Goal: Navigation & Orientation: Understand site structure

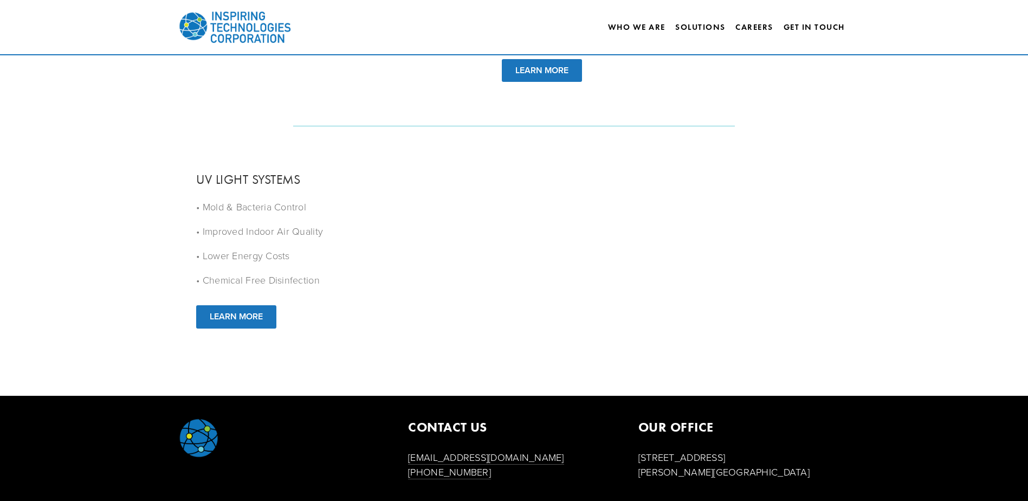
scroll to position [1393, 0]
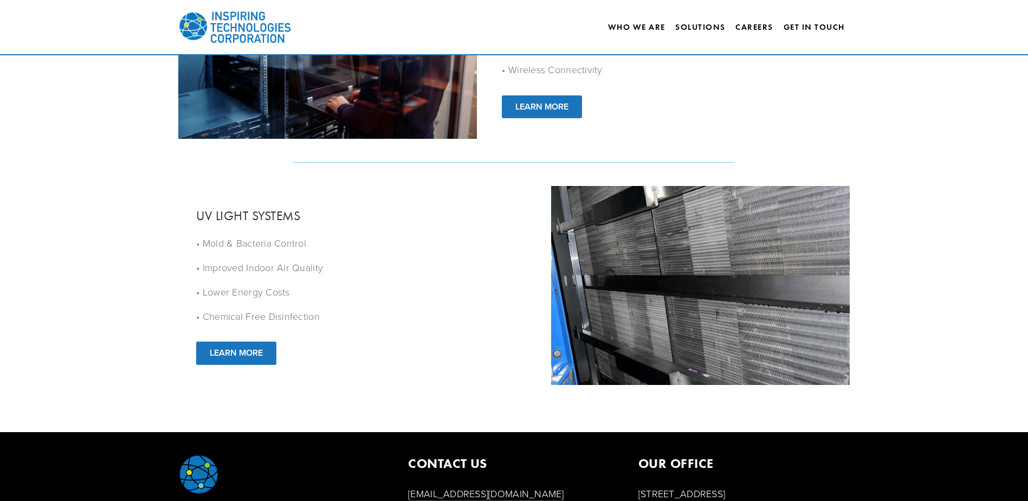
click at [378, 309] on p "• Chemical Free Disinfection" at bounding box center [360, 316] width 329 height 15
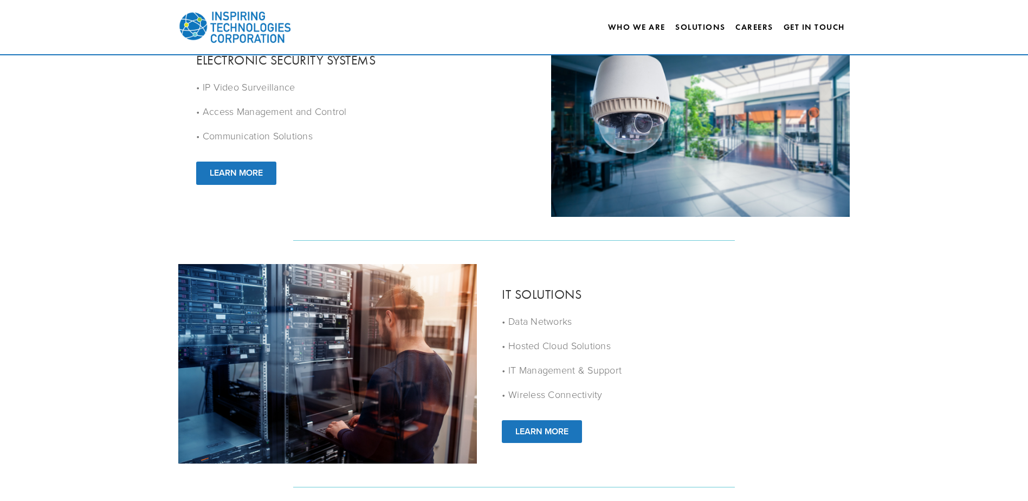
scroll to position [1068, 0]
click at [621, 28] on link "Who We Are" at bounding box center [636, 27] width 57 height 18
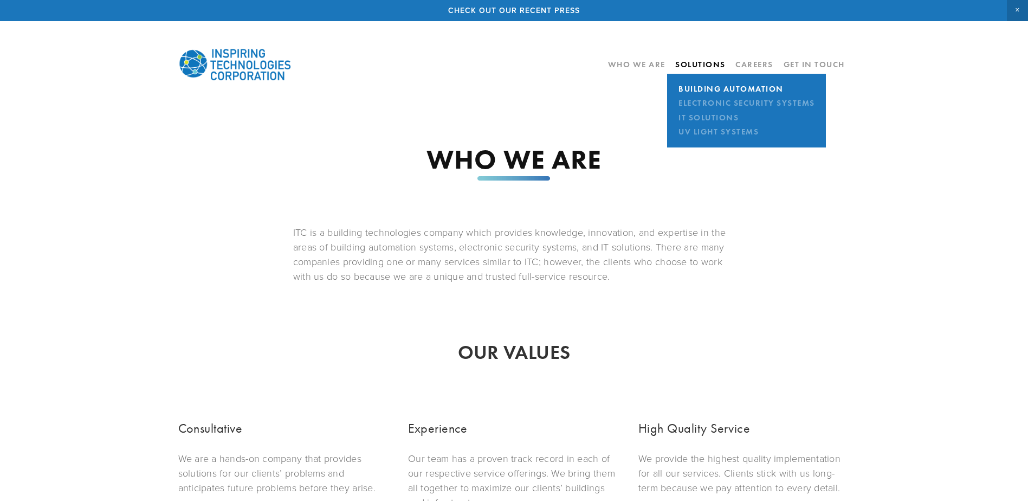
click at [694, 82] on link "Building Automation" at bounding box center [746, 89] width 143 height 14
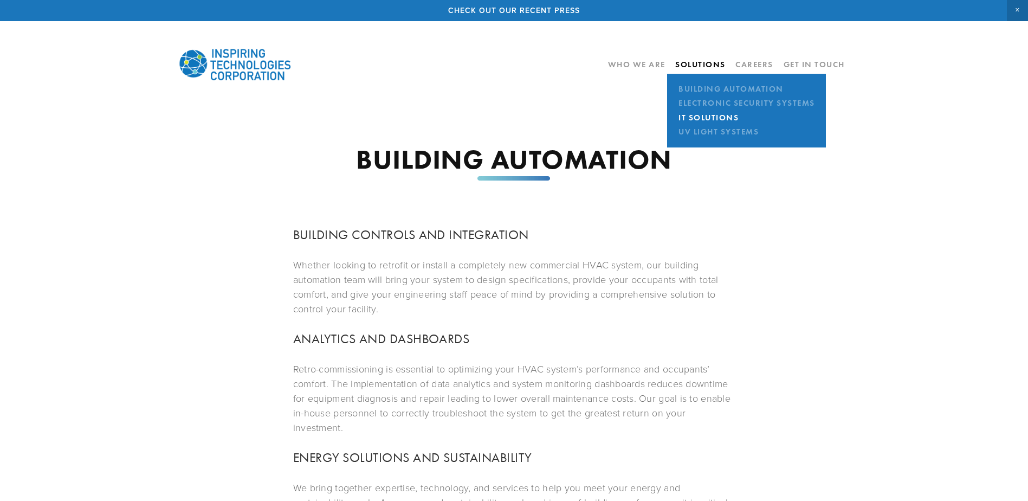
click at [685, 111] on link "IT Solutions" at bounding box center [746, 118] width 143 height 14
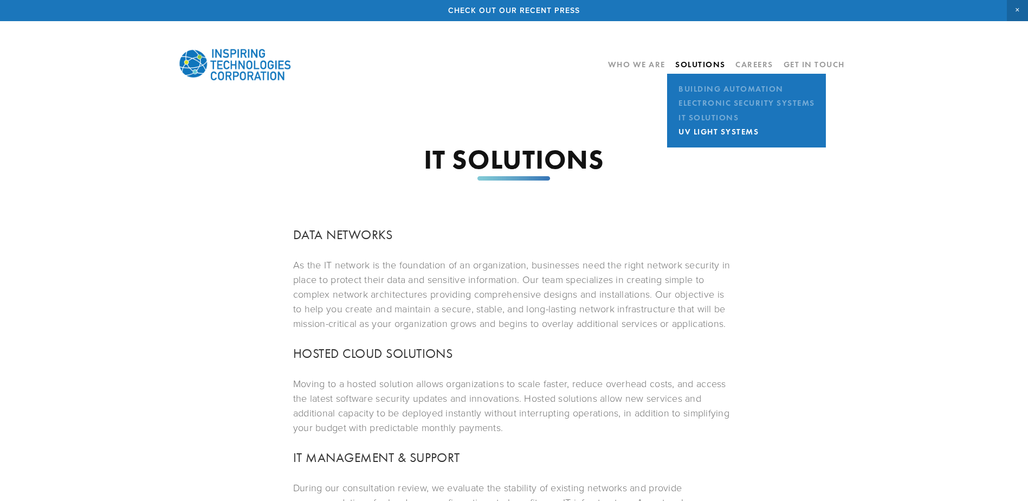
click at [689, 136] on link "UV Light Systems" at bounding box center [746, 132] width 143 height 14
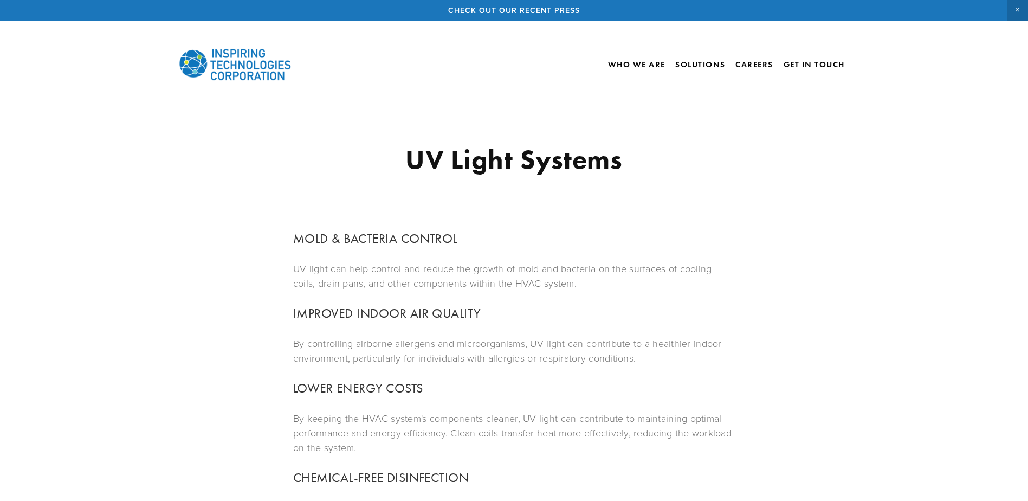
click at [221, 64] on img at bounding box center [235, 64] width 114 height 49
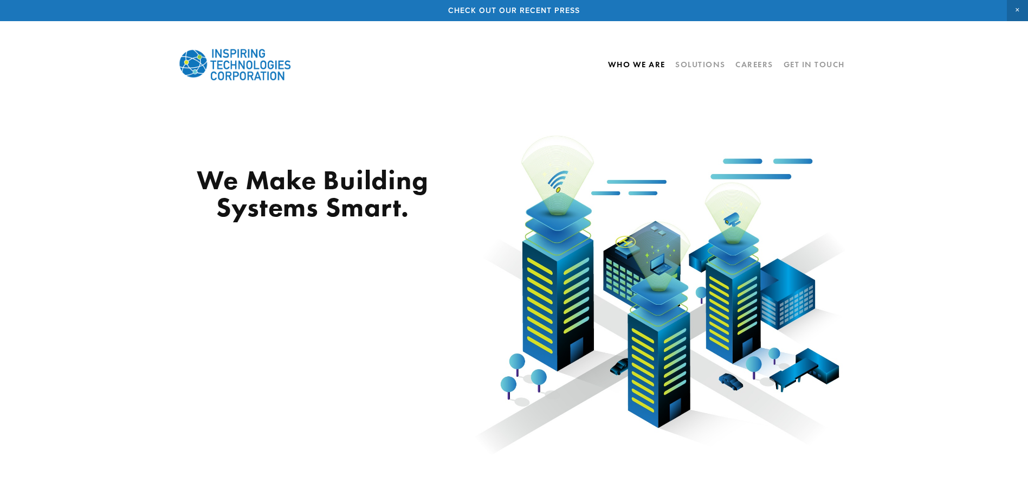
click at [622, 62] on link "Who We Are" at bounding box center [636, 64] width 57 height 18
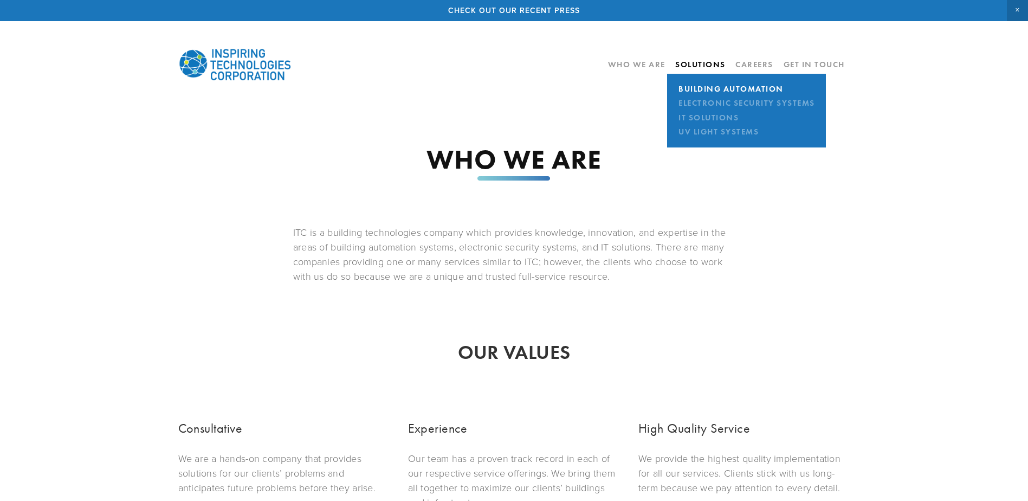
click at [692, 85] on link "Building Automation" at bounding box center [746, 89] width 143 height 14
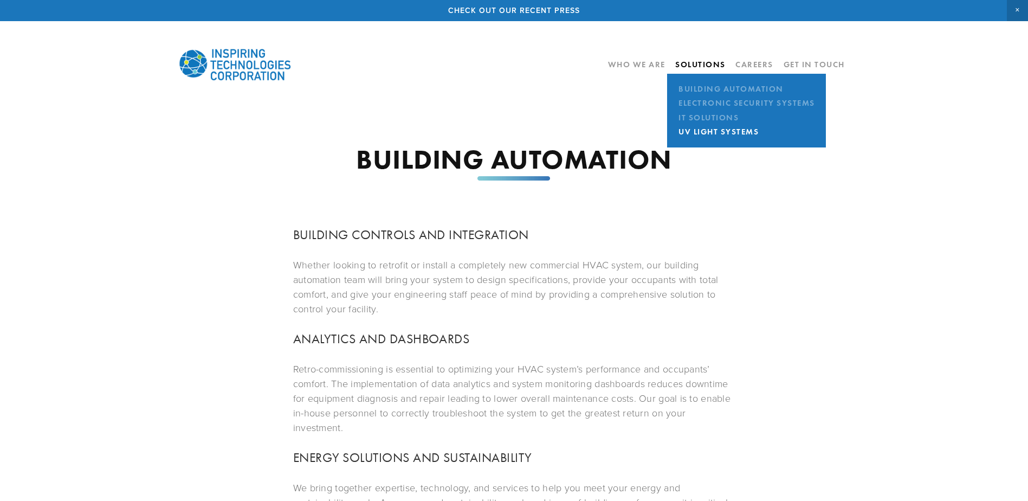
click at [685, 129] on link "UV Light Systems" at bounding box center [746, 132] width 143 height 14
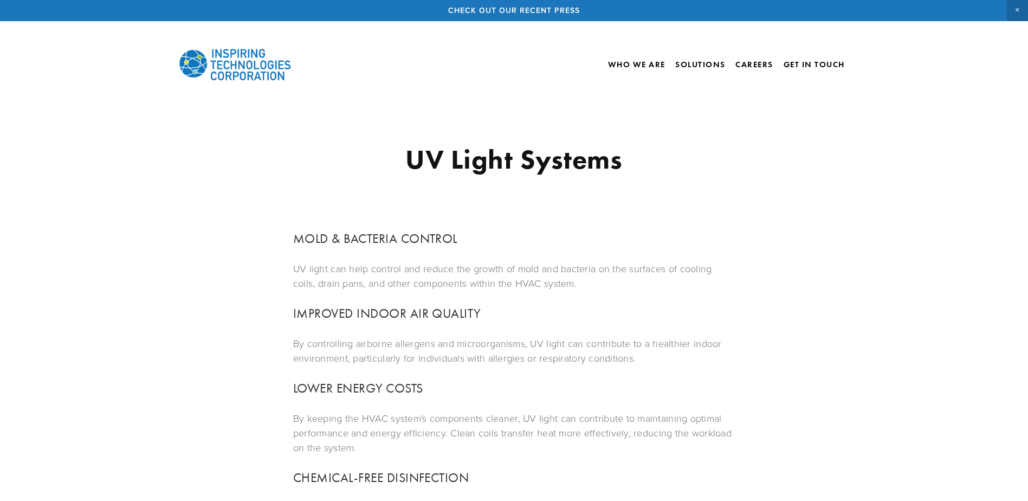
click at [216, 54] on img at bounding box center [235, 64] width 114 height 49
